Goal: Browse casually

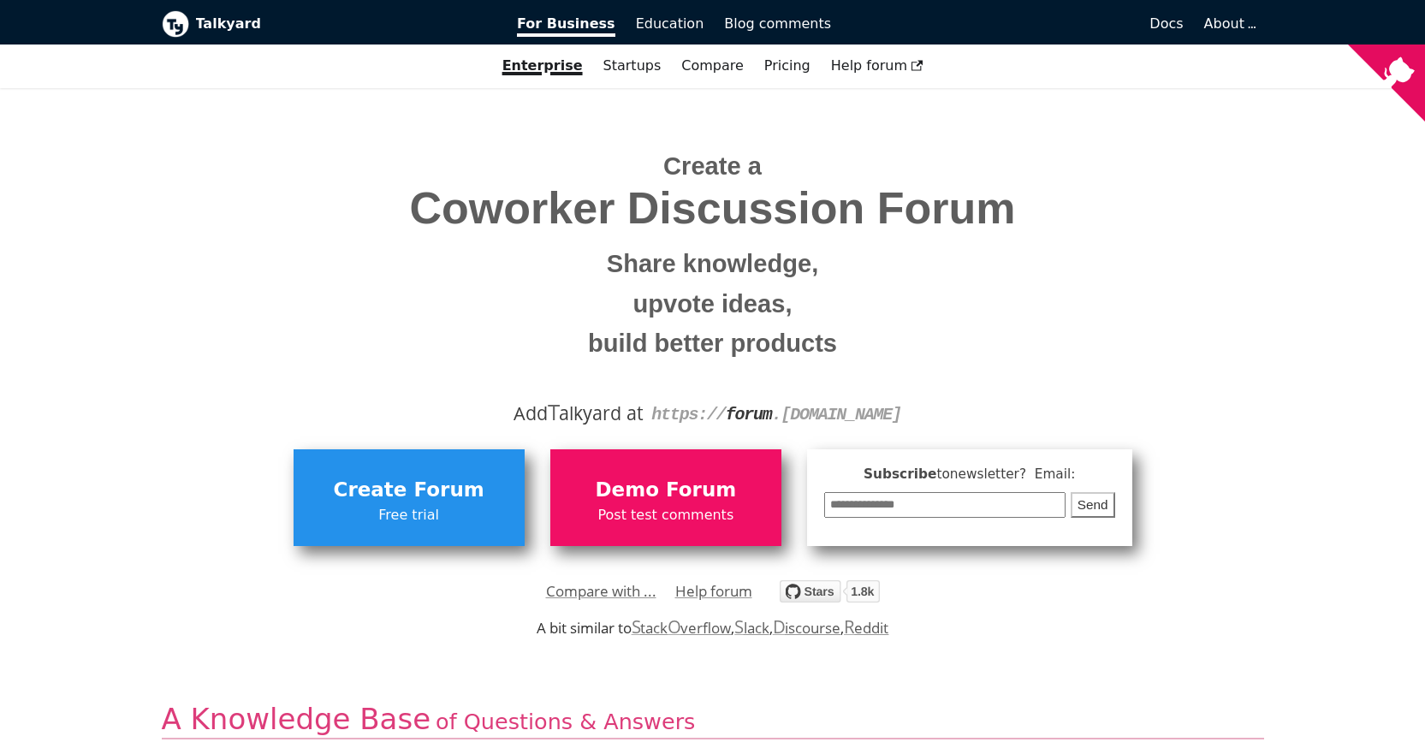
scroll to position [86, 0]
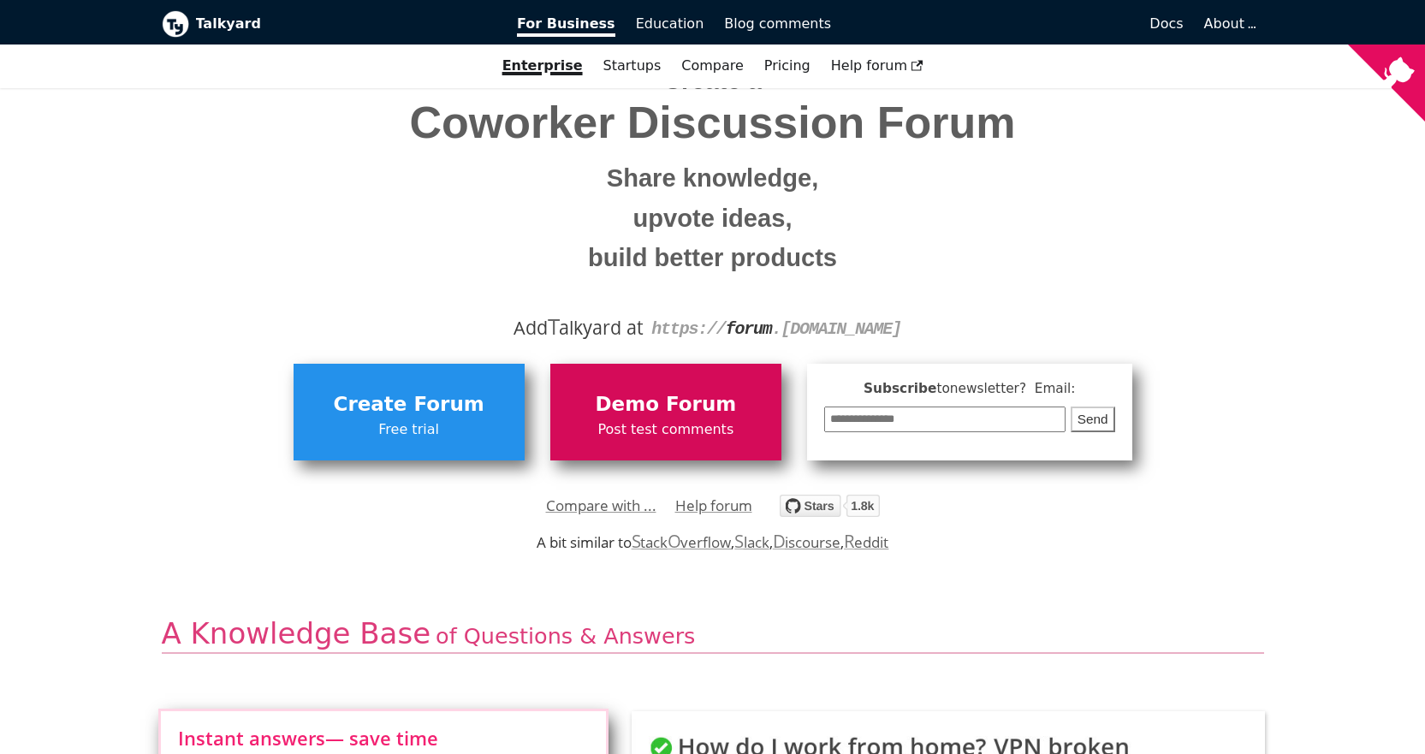
click at [639, 422] on span "Post test comments" at bounding box center [666, 429] width 214 height 22
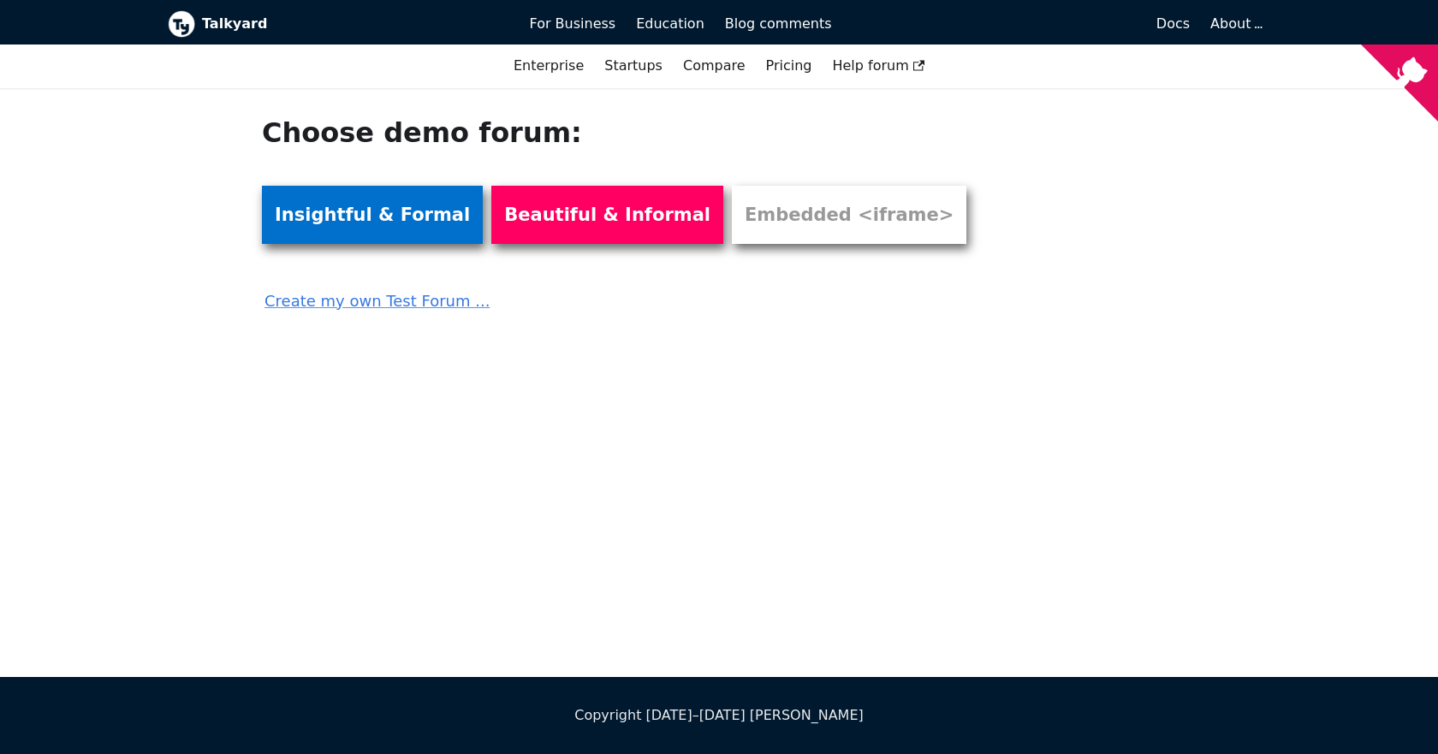
click at [400, 240] on link "Insightful & Formal" at bounding box center [372, 215] width 221 height 58
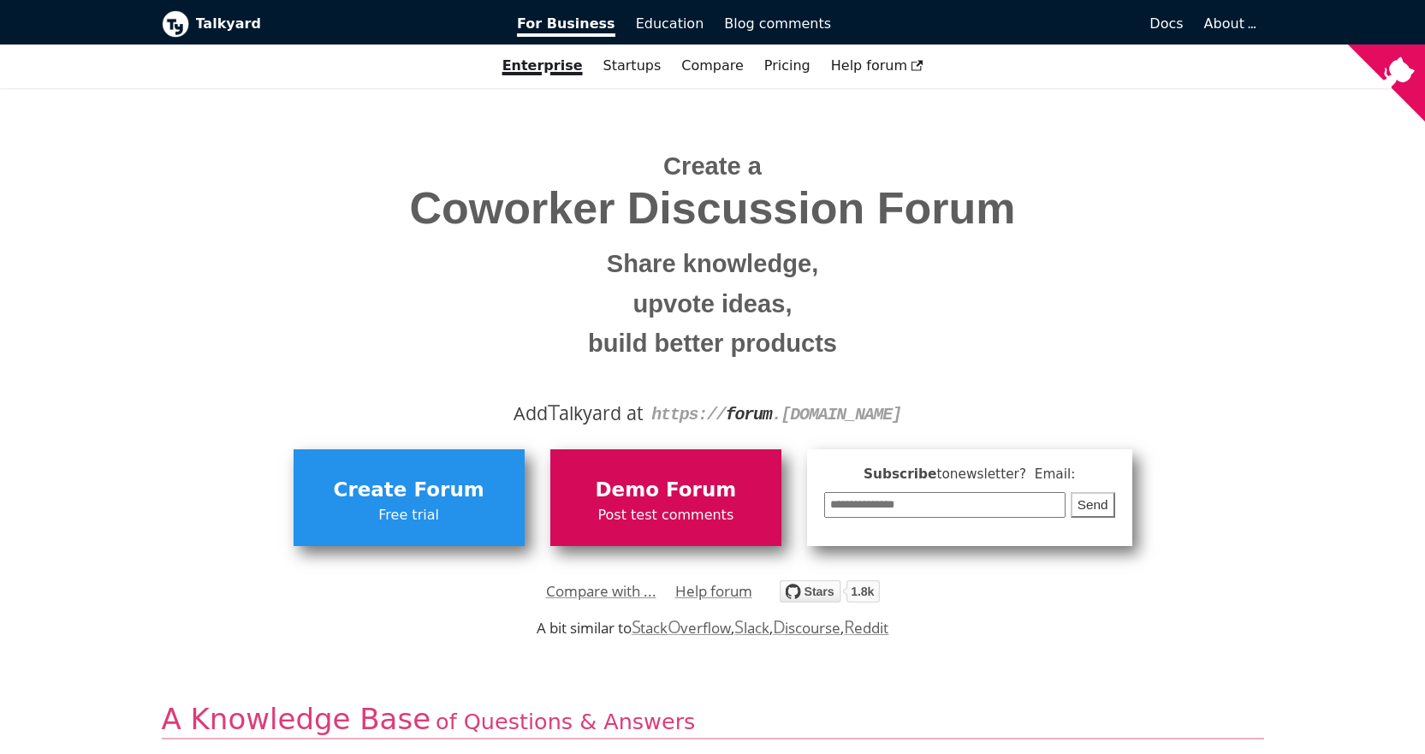
click at [650, 508] on span "Post test comments" at bounding box center [666, 515] width 214 height 22
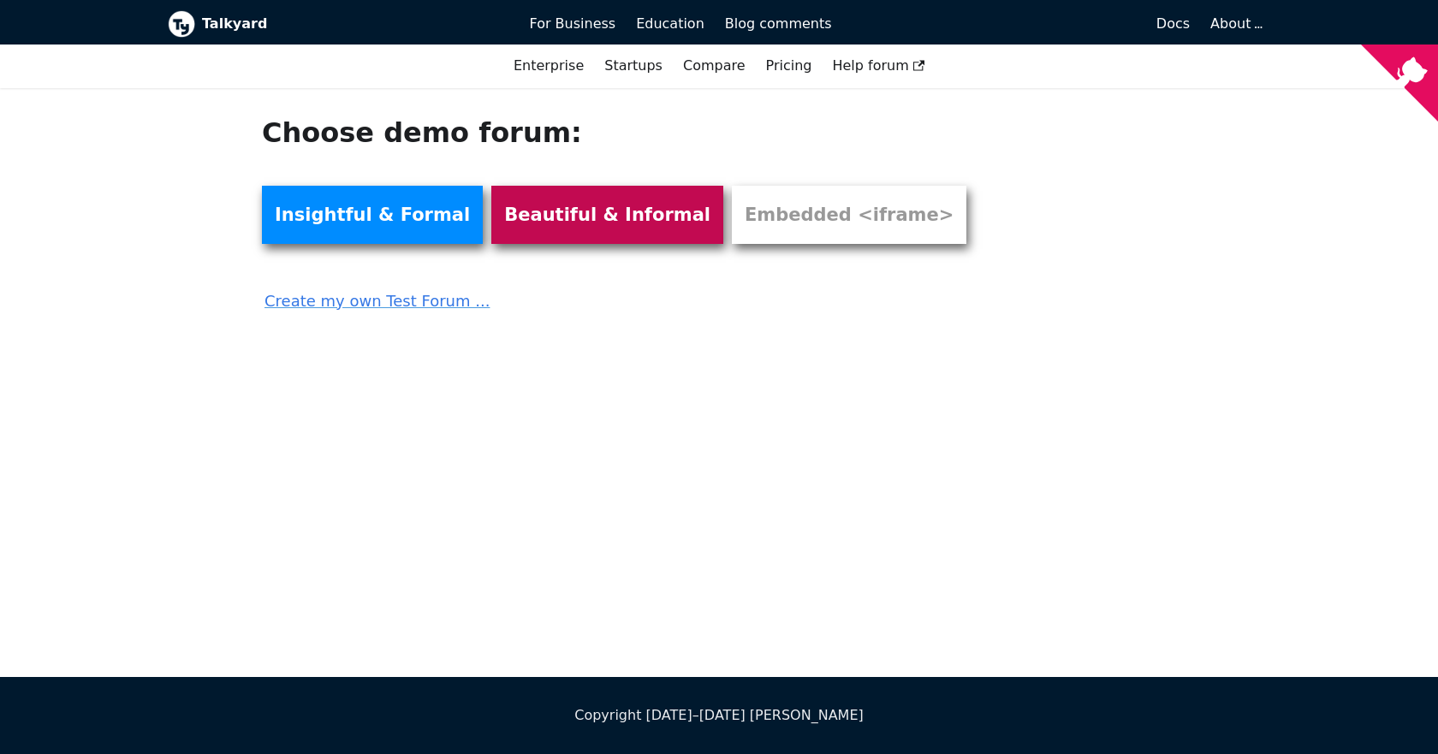
click at [566, 211] on link "Beautiful & Informal" at bounding box center [607, 215] width 232 height 58
